Goal: Task Accomplishment & Management: Complete application form

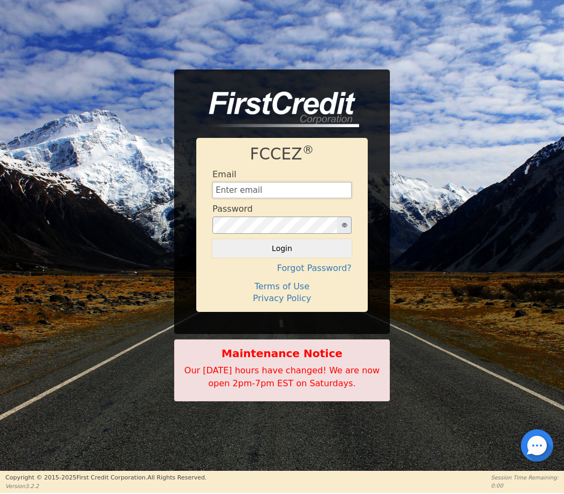
click at [319, 189] on input "text" at bounding box center [281, 190] width 139 height 16
type input "[EMAIL_ADDRESS][DOMAIN_NAME]"
click at [282, 249] on button "Login" at bounding box center [281, 248] width 139 height 18
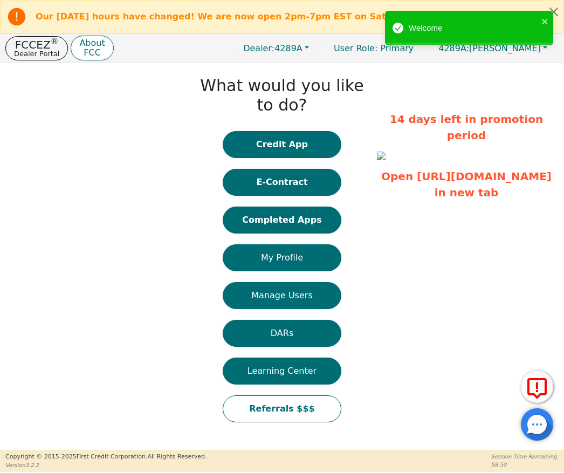
click at [543, 16] on button "close" at bounding box center [545, 21] width 8 height 12
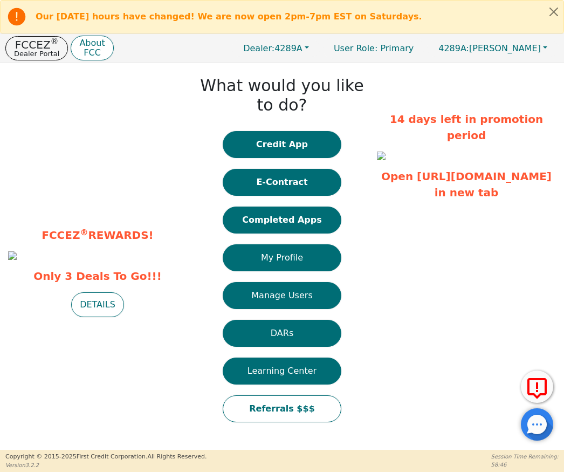
click at [319, 146] on button "Credit App" at bounding box center [282, 144] width 119 height 27
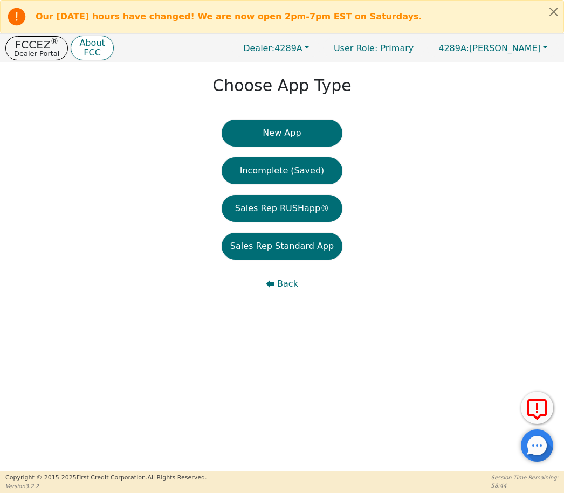
click at [308, 128] on button "New App" at bounding box center [282, 133] width 121 height 27
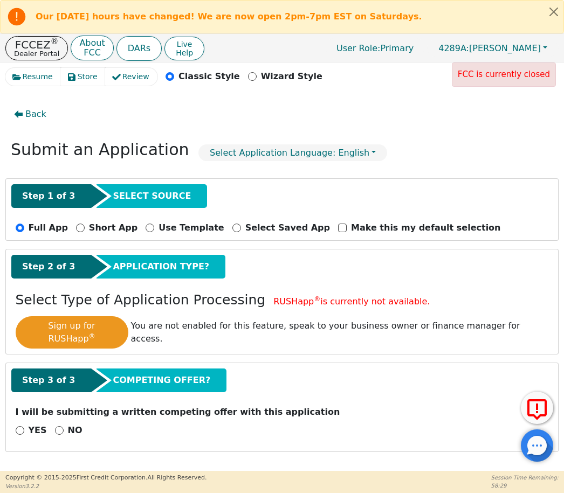
click at [20, 426] on input "YES" at bounding box center [20, 430] width 9 height 9
radio input "true"
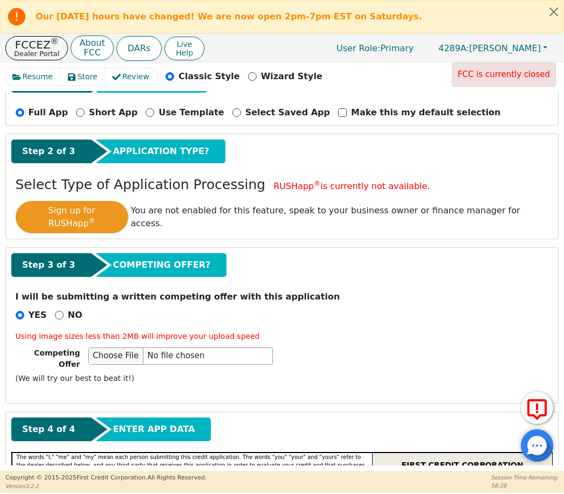
scroll to position [120, 0]
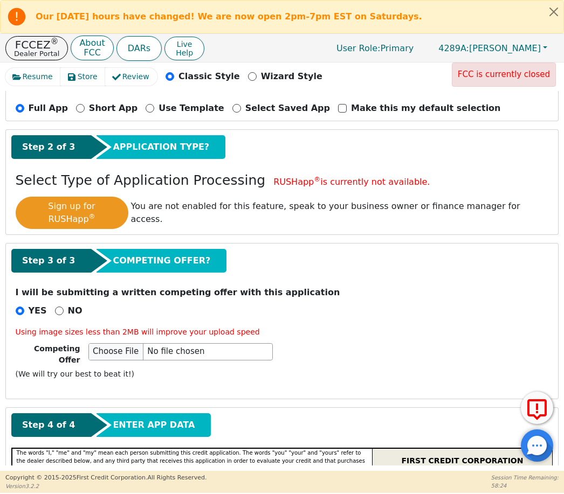
click at [23, 307] on input "YES" at bounding box center [20, 311] width 9 height 9
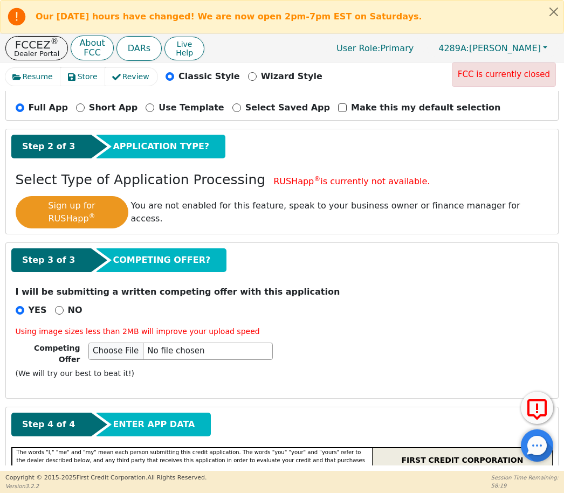
scroll to position [121, 0]
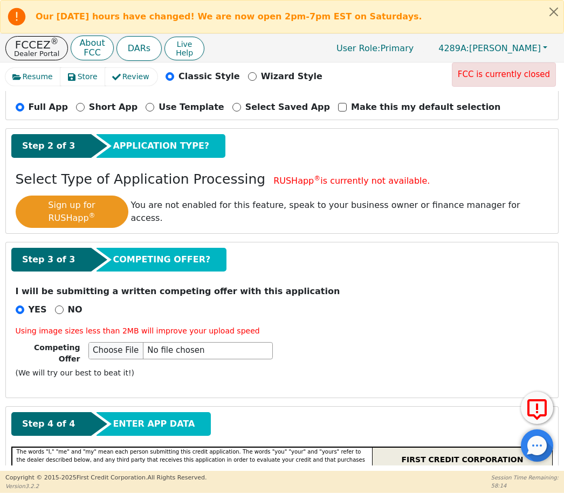
click at [64, 304] on div "NO" at bounding box center [68, 310] width 27 height 13
click at [59, 306] on input "NO" at bounding box center [59, 310] width 9 height 9
radio input "true"
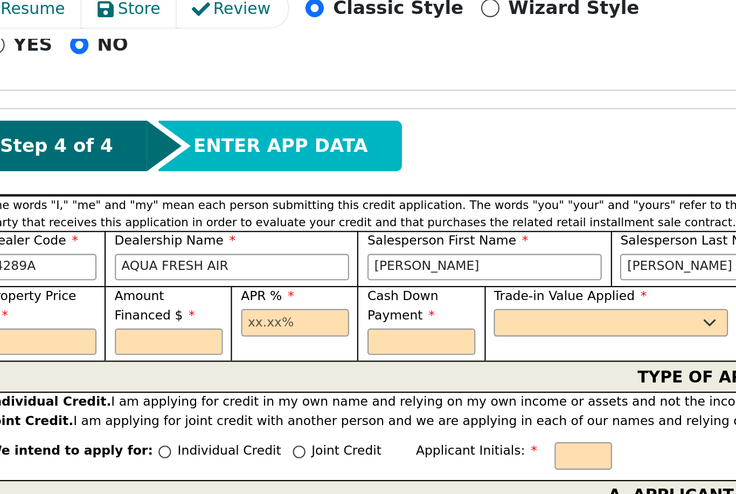
scroll to position [321, 0]
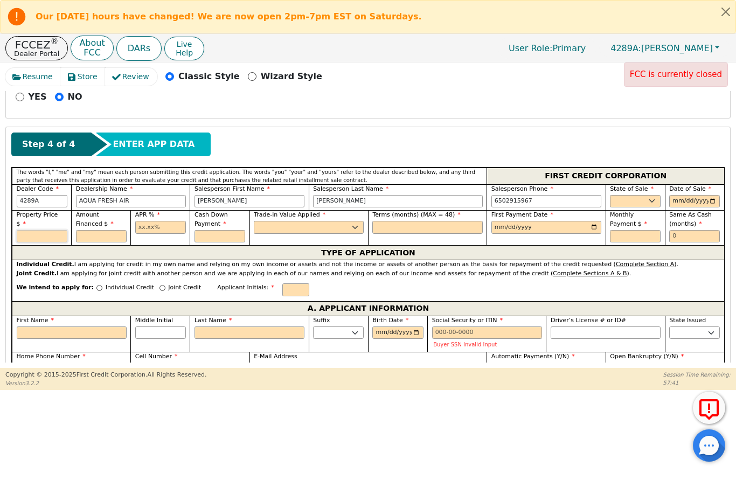
click at [44, 232] on input "text" at bounding box center [42, 236] width 51 height 13
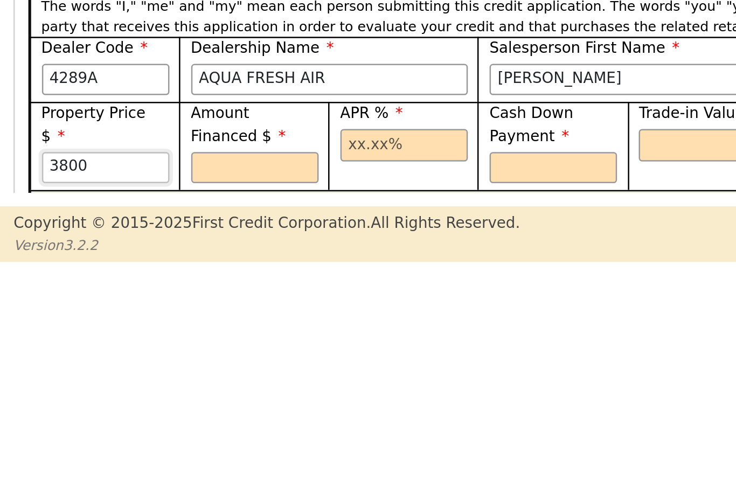
scroll to position [346, 0]
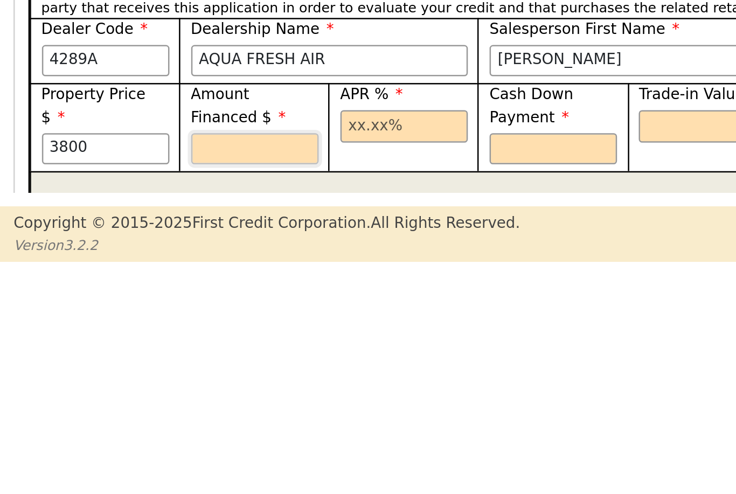
click at [114, 219] on input "text" at bounding box center [101, 225] width 51 height 13
type input "3800.00"
click at [169, 210] on input "text" at bounding box center [160, 216] width 51 height 13
click at [230, 219] on input "text" at bounding box center [220, 225] width 51 height 13
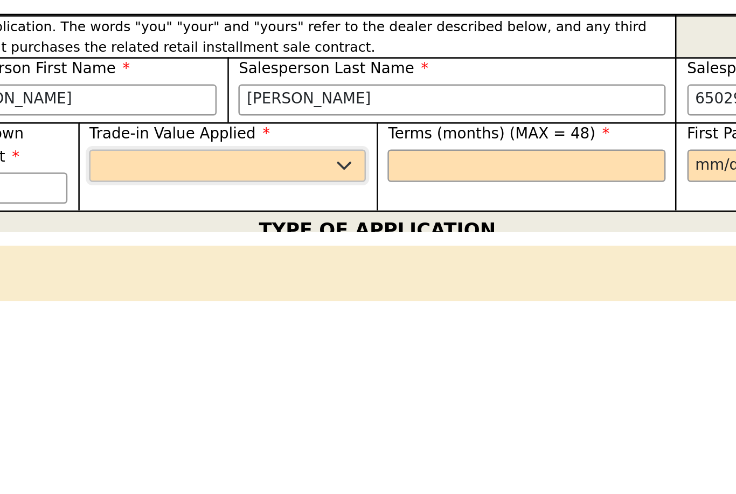
click at [254, 210] on select "Yes No" at bounding box center [309, 216] width 110 height 13
type input "100.00"
select select "n"
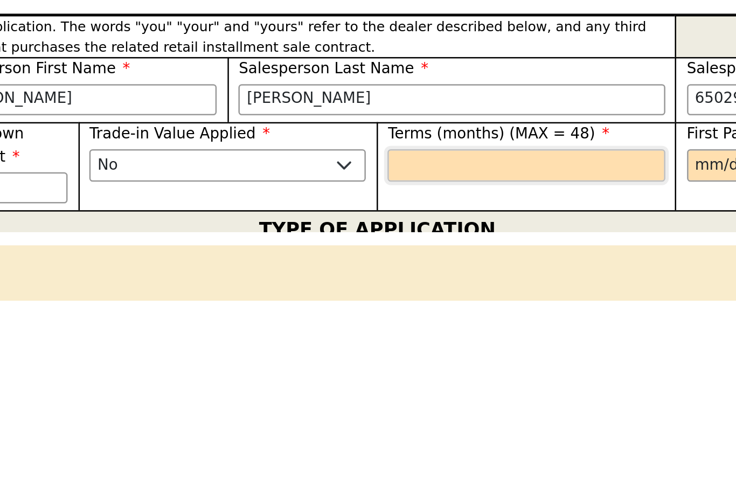
click at [373, 210] on input "text" at bounding box center [428, 216] width 110 height 13
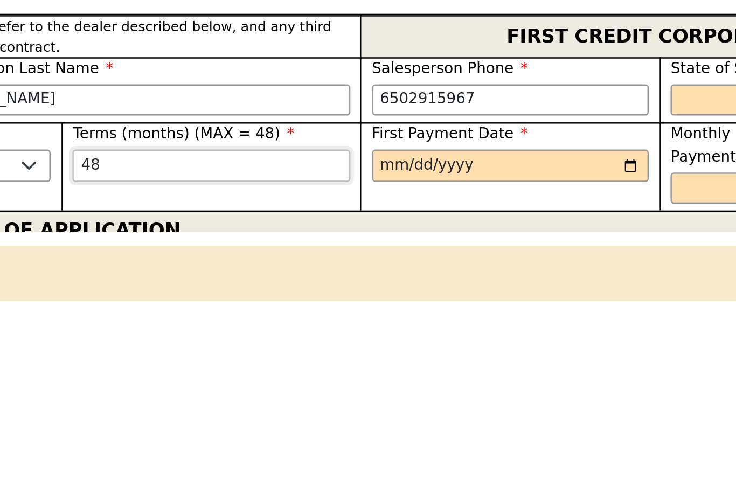
type input "48"
click at [492, 210] on input "date" at bounding box center [547, 216] width 110 height 13
type input "[DATE]"
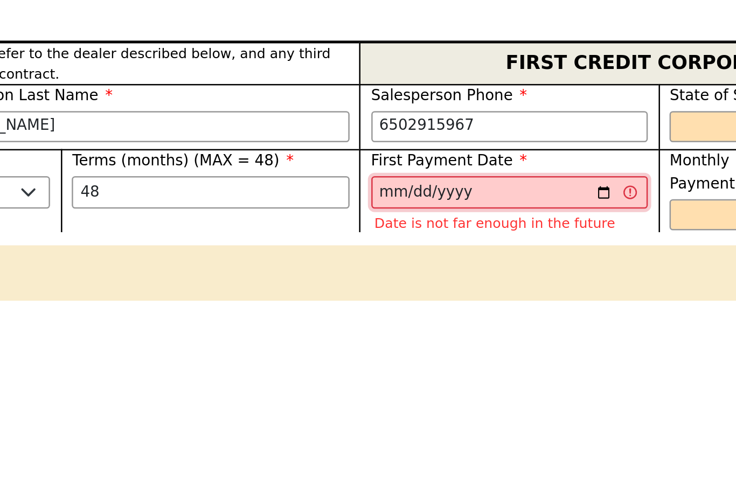
scroll to position [332, 0]
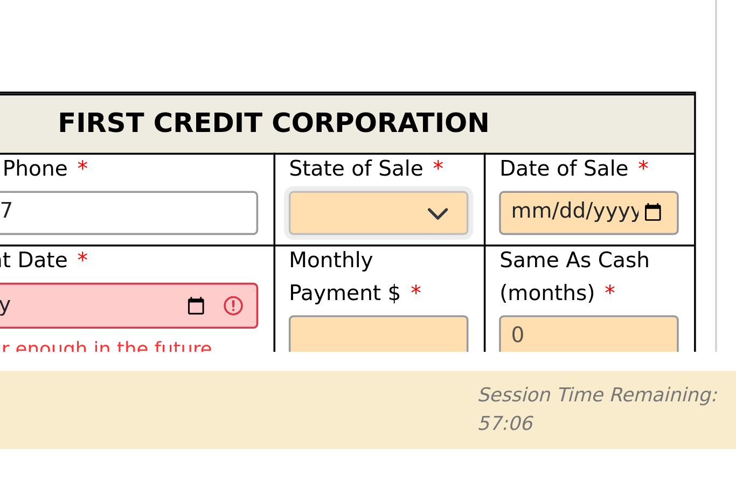
click at [563, 197] on select "AK AL AR AZ CA CO CT DC DE FL [GEOGRAPHIC_DATA] HI IA ID IL IN KS [GEOGRAPHIC_D…" at bounding box center [635, 203] width 51 height 13
select select "CA"
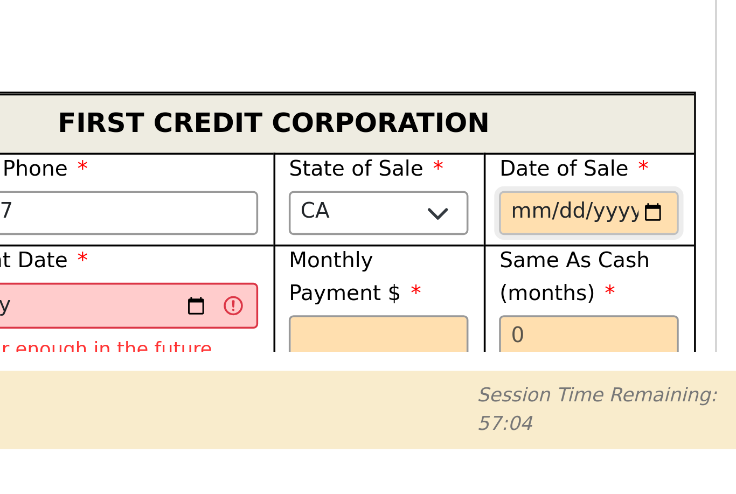
click at [563, 197] on input "date" at bounding box center [695, 203] width 51 height 13
type input "[DATE]"
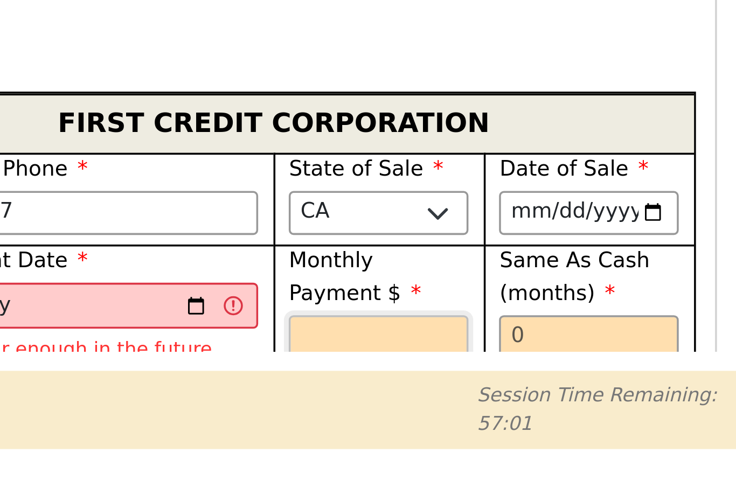
click at [563, 232] on input "text" at bounding box center [635, 238] width 51 height 13
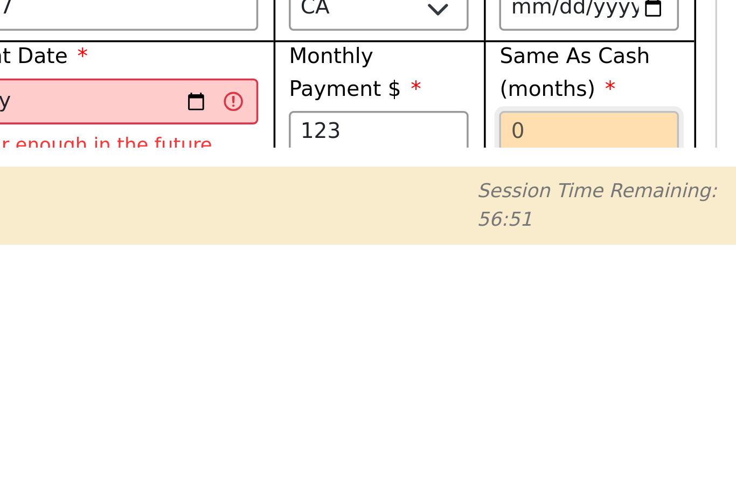
click at [563, 232] on input "text" at bounding box center [695, 238] width 51 height 13
type input "123.00"
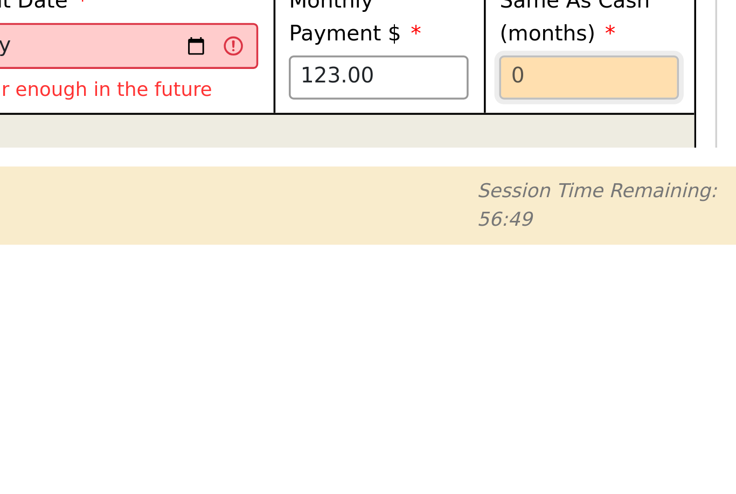
scroll to position [344, 0]
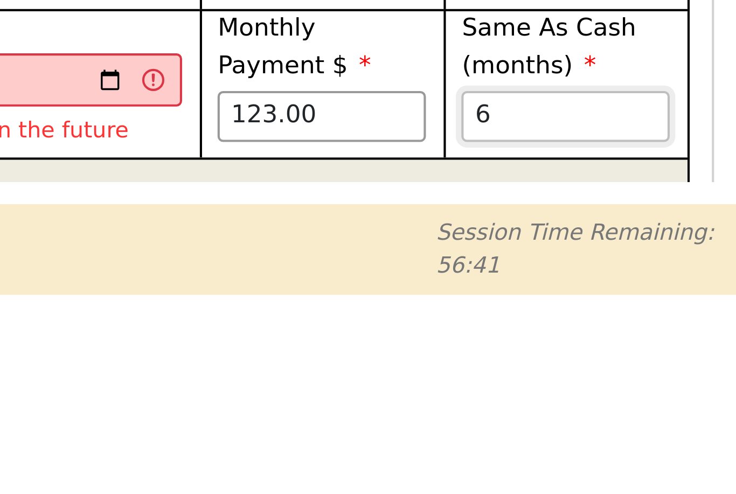
type input "6"
click at [563, 221] on input "123.00" at bounding box center [635, 227] width 51 height 13
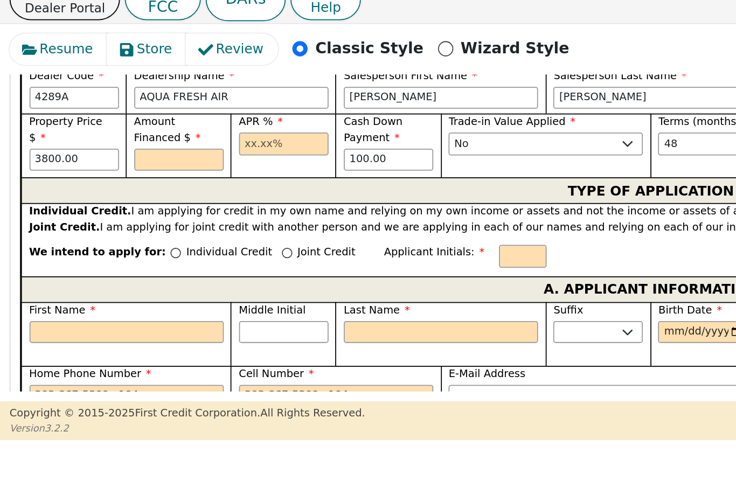
scroll to position [418, 0]
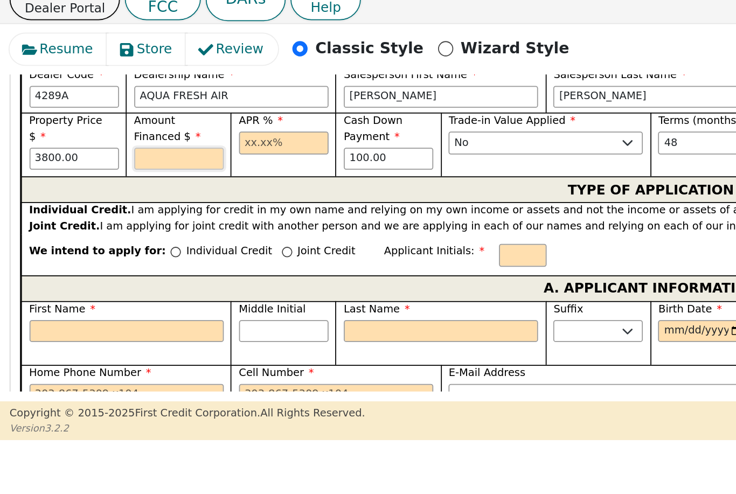
click at [91, 133] on input "text" at bounding box center [101, 139] width 51 height 13
type input "150.00"
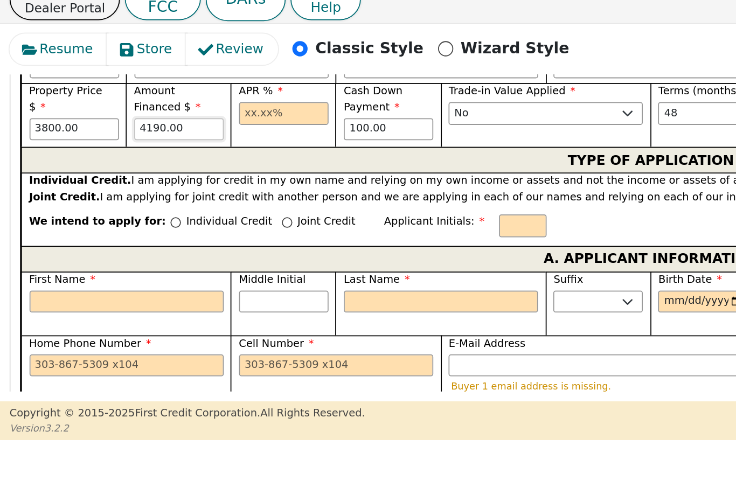
scroll to position [433, 0]
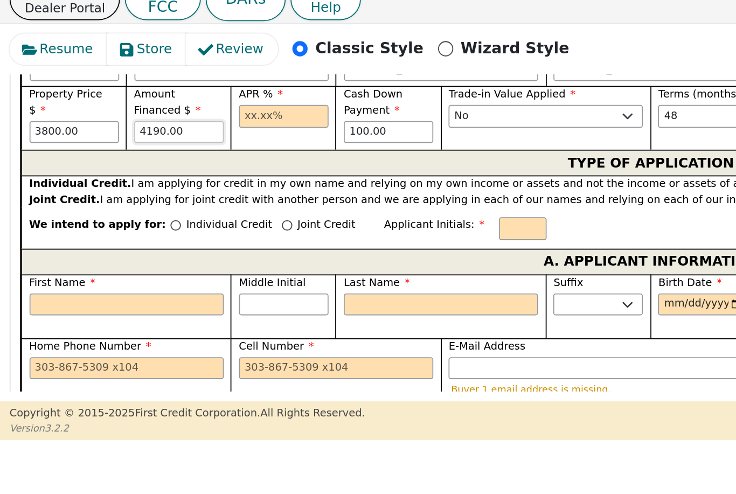
type input "4190.00"
click at [155, 108] on input "text" at bounding box center [160, 114] width 51 height 13
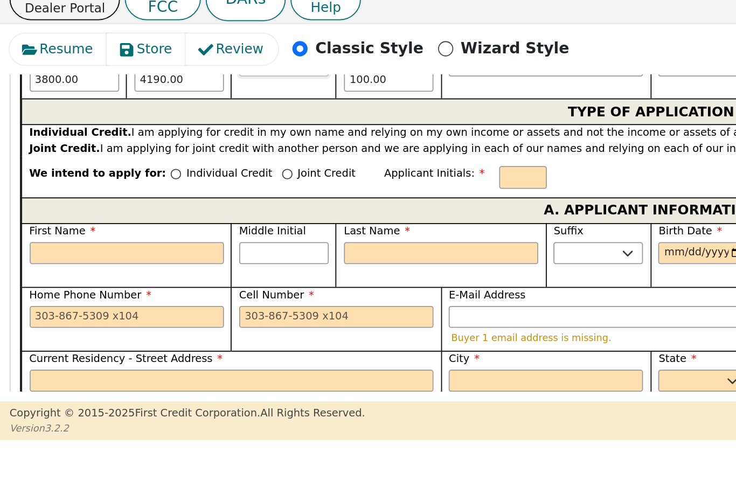
scroll to position [463, 0]
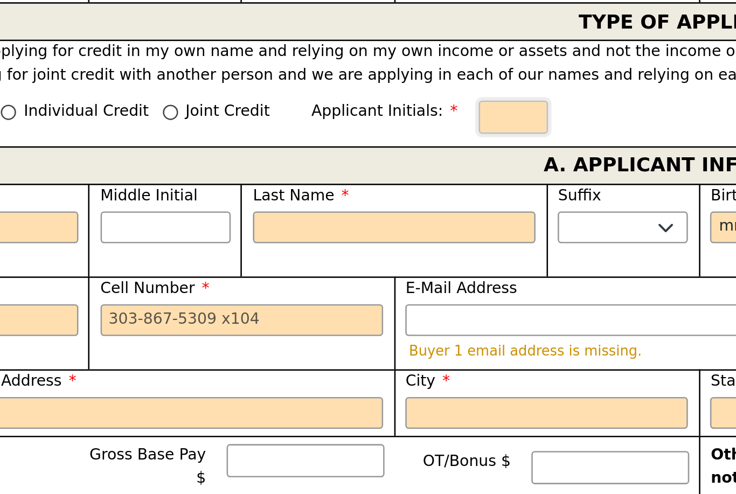
click at [283, 142] on input "text" at bounding box center [296, 148] width 27 height 13
type input "22.00"
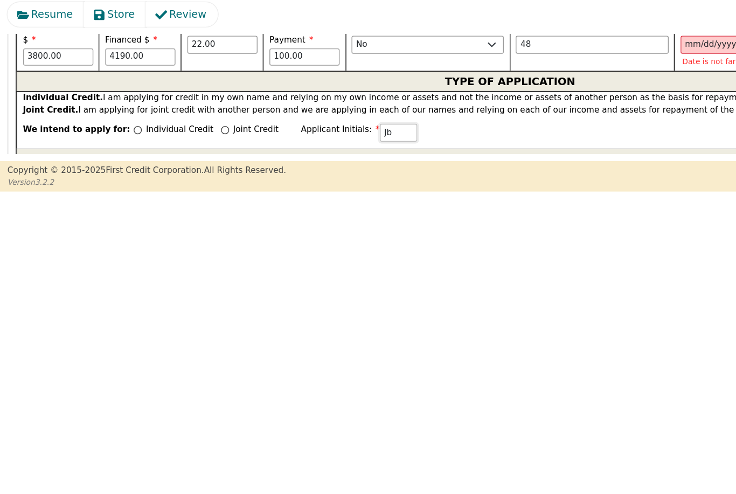
type input "Jb"
click at [97, 157] on input "Individual Credit" at bounding box center [100, 160] width 6 height 6
radio input "true"
type input "Jb"
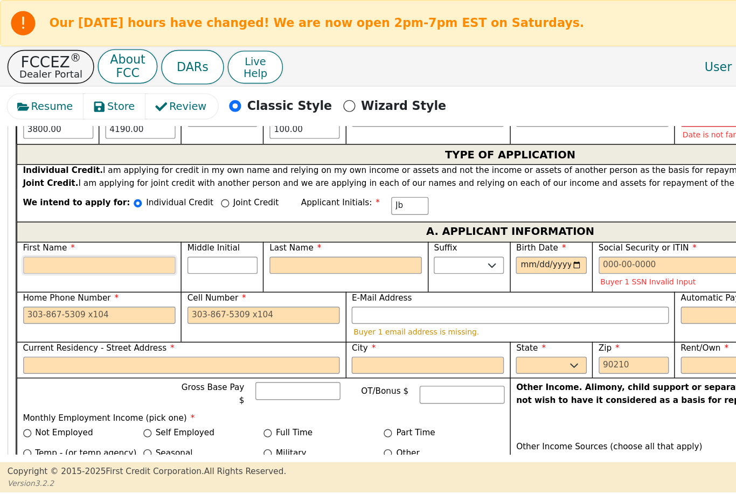
click at [107, 189] on input "First Name" at bounding box center [72, 191] width 110 height 13
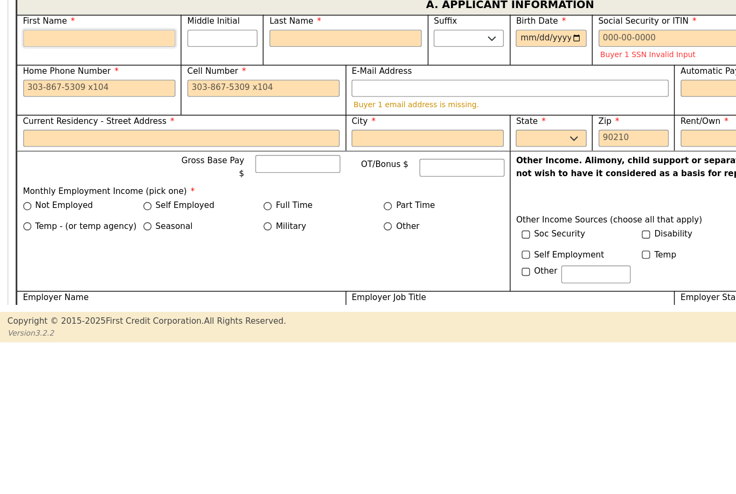
scroll to position [524, 0]
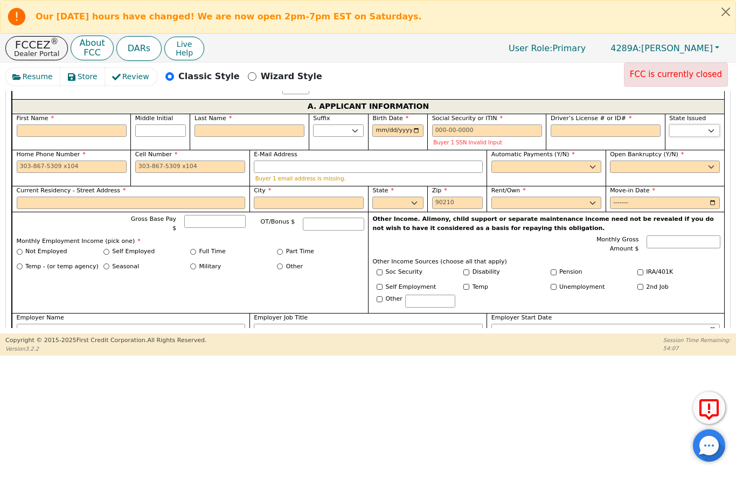
click at [563, 132] on select "AK AL AR AZ CA CO CT DC DE FL [GEOGRAPHIC_DATA] HI IA ID IL IN KS [GEOGRAPHIC_D…" at bounding box center [695, 131] width 51 height 13
select select "CA"
click at [563, 166] on select "Yes No" at bounding box center [547, 167] width 110 height 13
select select "y"
click at [563, 164] on select "Yes No" at bounding box center [665, 167] width 110 height 13
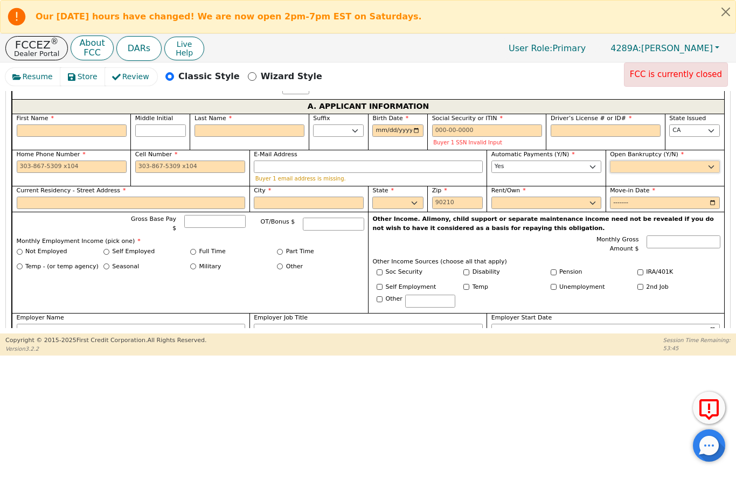
select select "n"
click at [414, 200] on select "AK AL AR AZ CA CO CT DC DE FL [GEOGRAPHIC_DATA] HI IA ID IL IN KS [GEOGRAPHIC_D…" at bounding box center [398, 203] width 51 height 13
select select "CA"
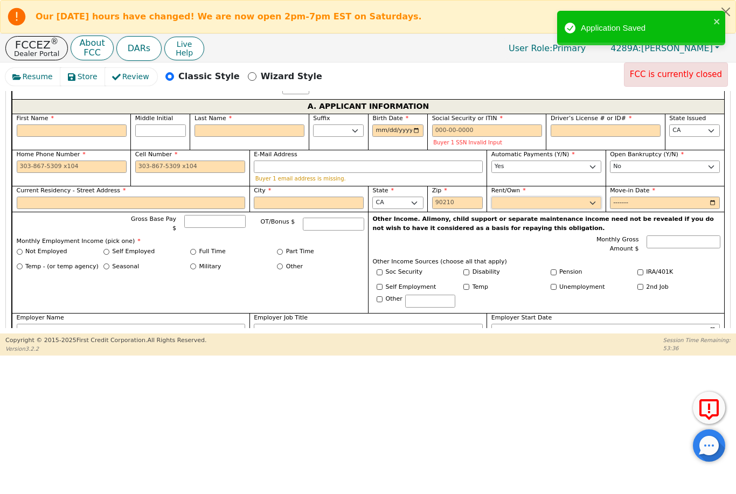
click at [563, 204] on select "Rent Own" at bounding box center [547, 203] width 110 height 13
select select "Own"
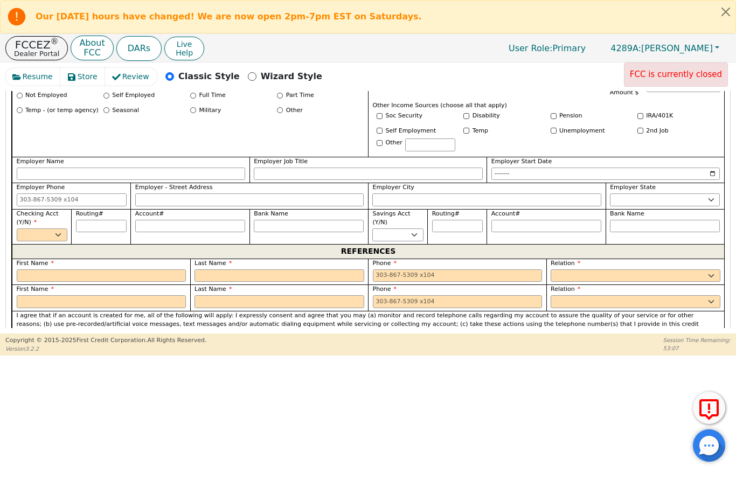
scroll to position [686, 0]
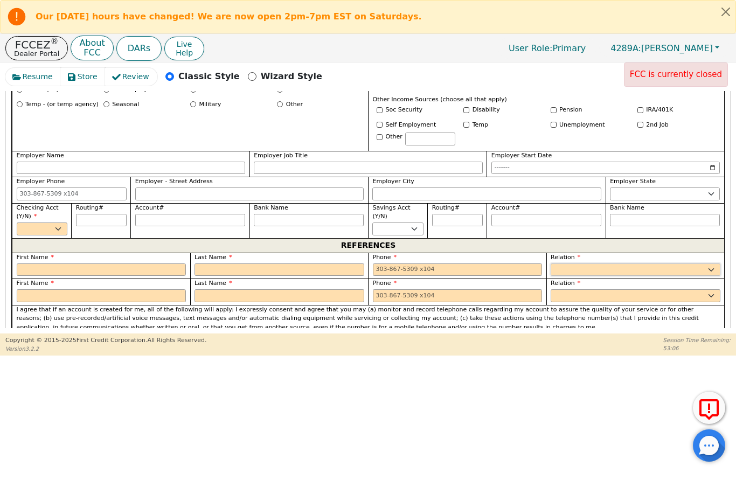
click at [563, 267] on select "FATHER MOTHER SISTER BROTHER DAUGHTER SON CO-WORKER NEIGHBOR FRIEND COUSIN G-MO…" at bounding box center [636, 270] width 170 height 13
select select "SIGNIFICANT OTHER"
click at [563, 290] on select "FATHER MOTHER SISTER BROTHER DAUGHTER SON CO-WORKER NEIGHBOR FRIEND COUSIN G-MO…" at bounding box center [636, 296] width 170 height 13
select select "SIGNIFICANT OTHER"
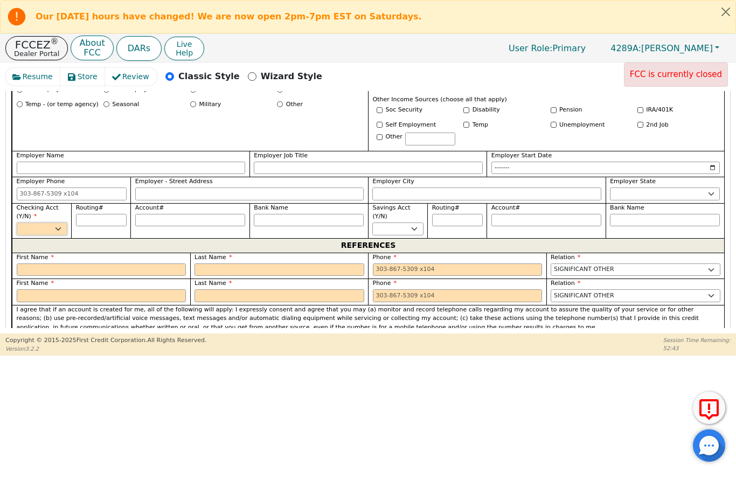
click at [59, 227] on select "Yes No" at bounding box center [42, 229] width 51 height 13
select select "y"
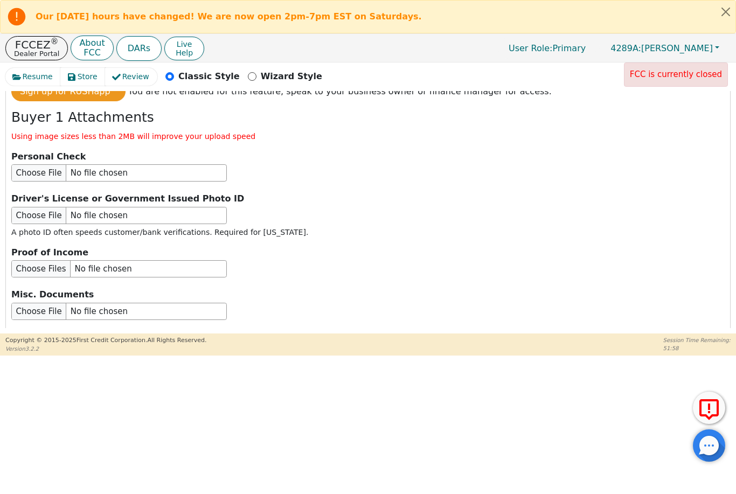
scroll to position [1236, 0]
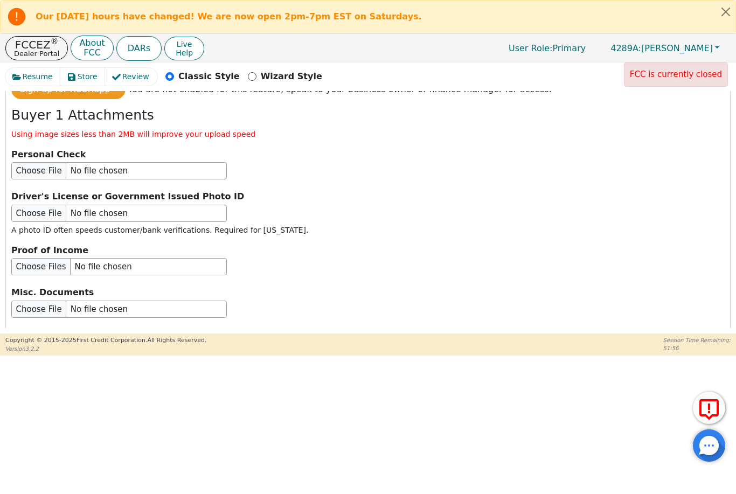
click at [42, 162] on input "file" at bounding box center [119, 170] width 216 height 17
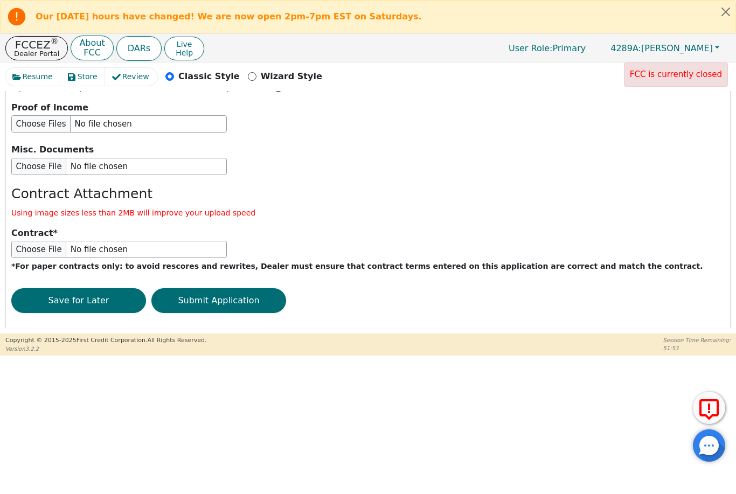
scroll to position [1379, 0]
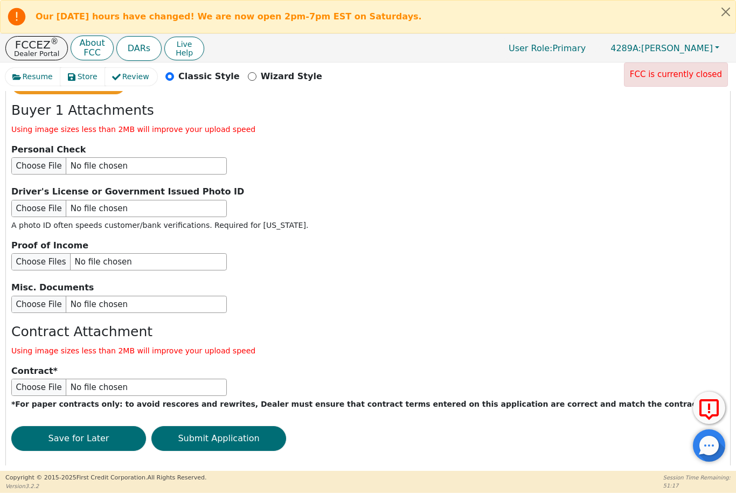
click at [563, 5] on button "Close alert" at bounding box center [726, 12] width 19 height 22
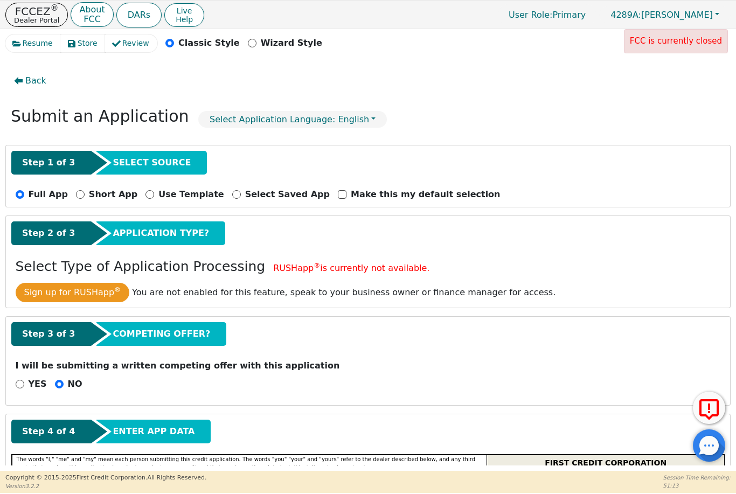
scroll to position [0, 0]
